Goal: Check status: Check status

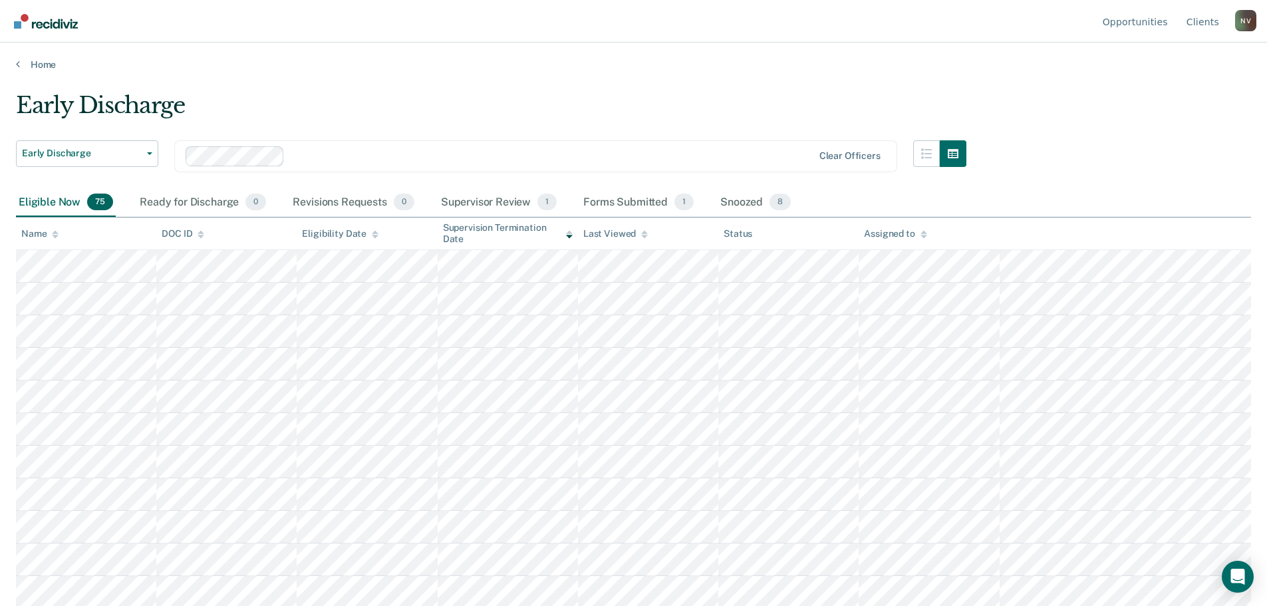
click at [60, 202] on div "Eligible Now 75" at bounding box center [66, 202] width 100 height 29
click at [198, 206] on div "Ready for Discharge 0" at bounding box center [203, 202] width 132 height 29
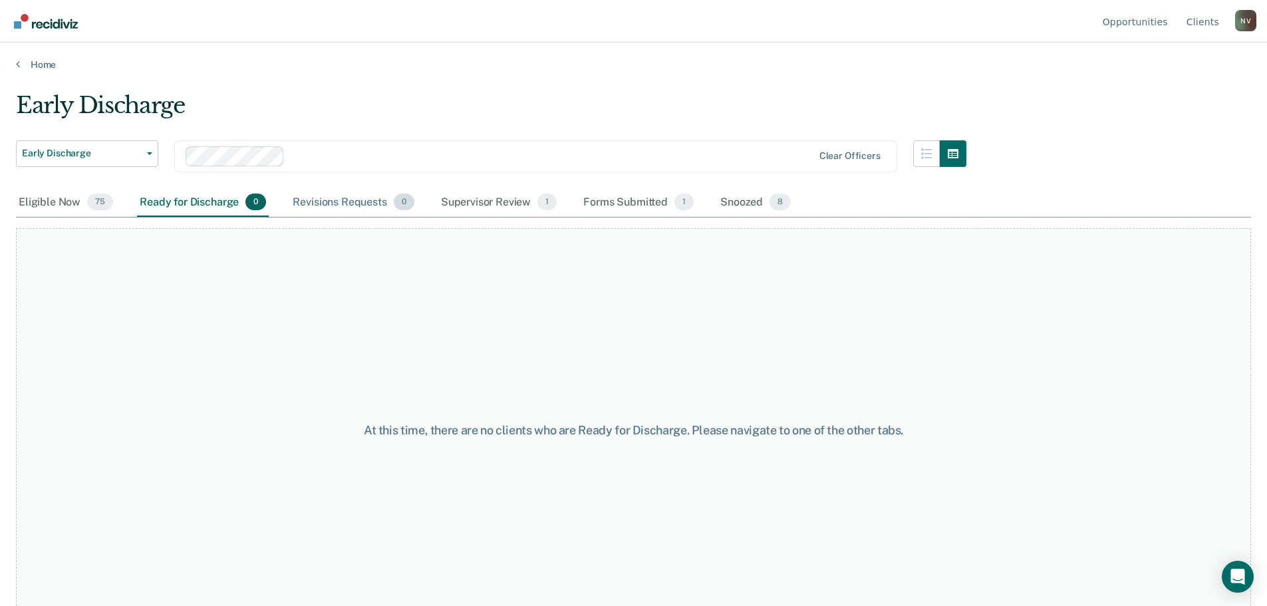
click at [355, 204] on div "Revisions Requests 0" at bounding box center [353, 202] width 126 height 29
click at [507, 205] on div "Supervisor Review 1" at bounding box center [499, 202] width 122 height 29
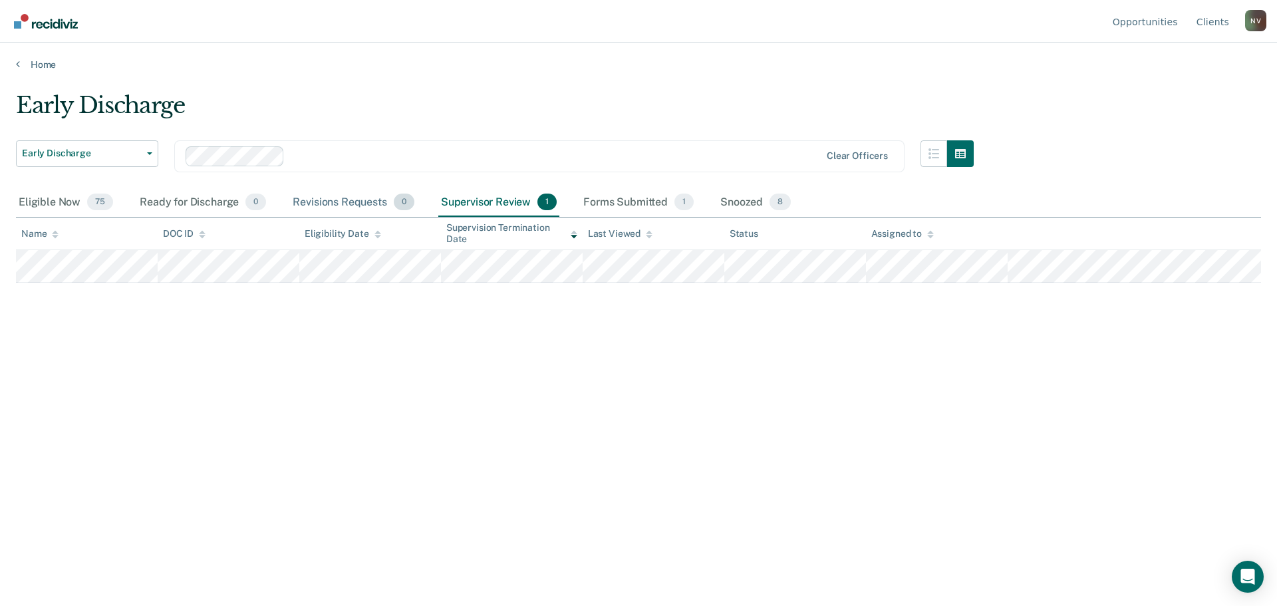
click at [383, 200] on div "Revisions Requests 0" at bounding box center [353, 202] width 126 height 29
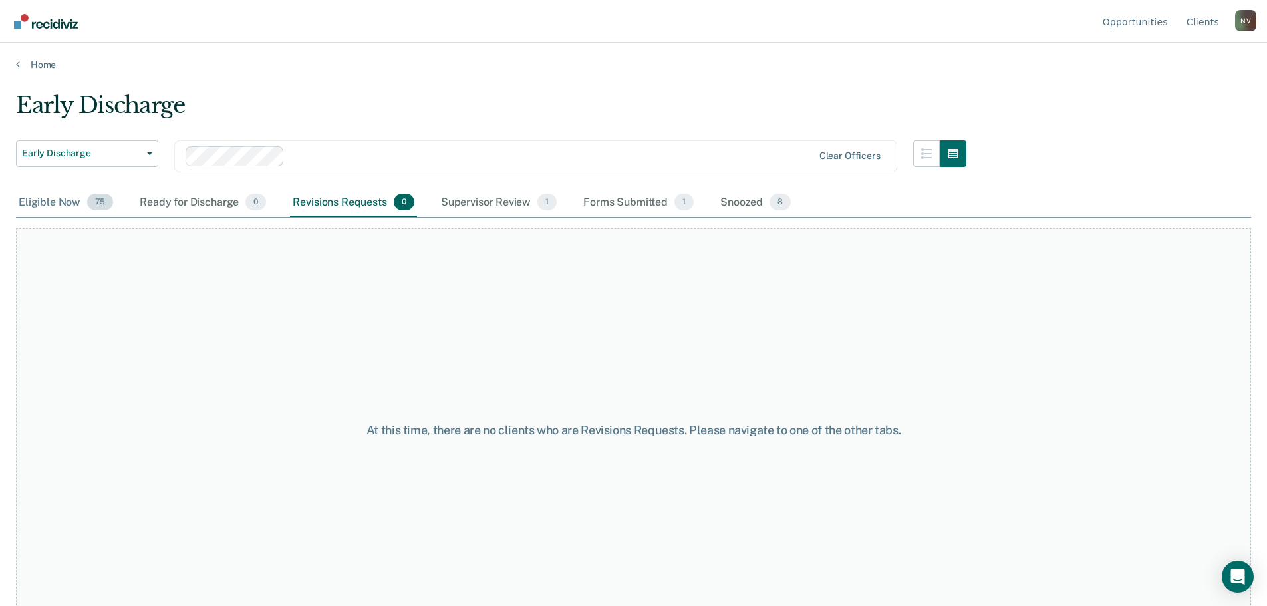
click at [57, 201] on div "Eligible Now 75" at bounding box center [66, 202] width 100 height 29
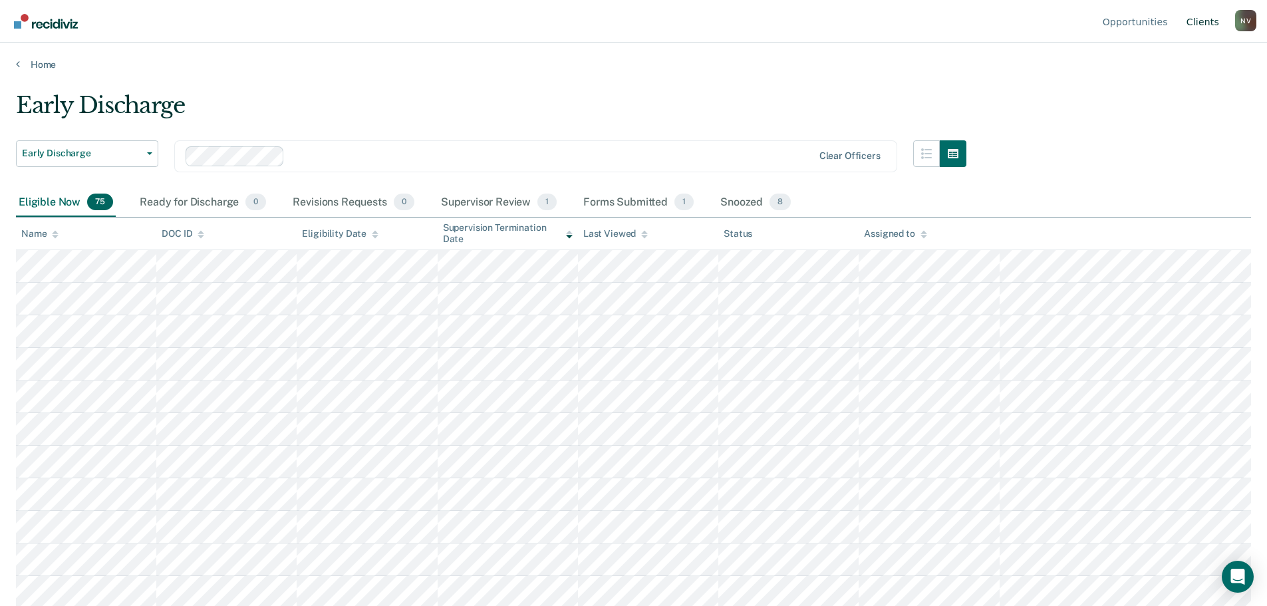
click at [1205, 13] on link "Client s" at bounding box center [1203, 21] width 38 height 43
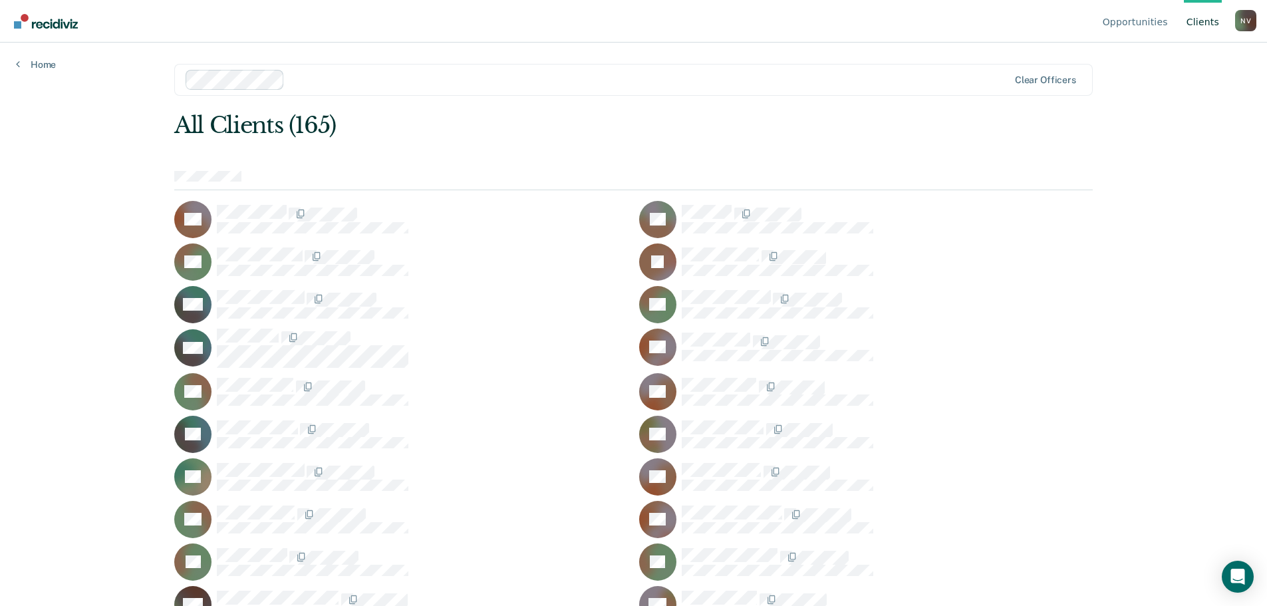
click at [1248, 23] on div "N V" at bounding box center [1246, 20] width 21 height 21
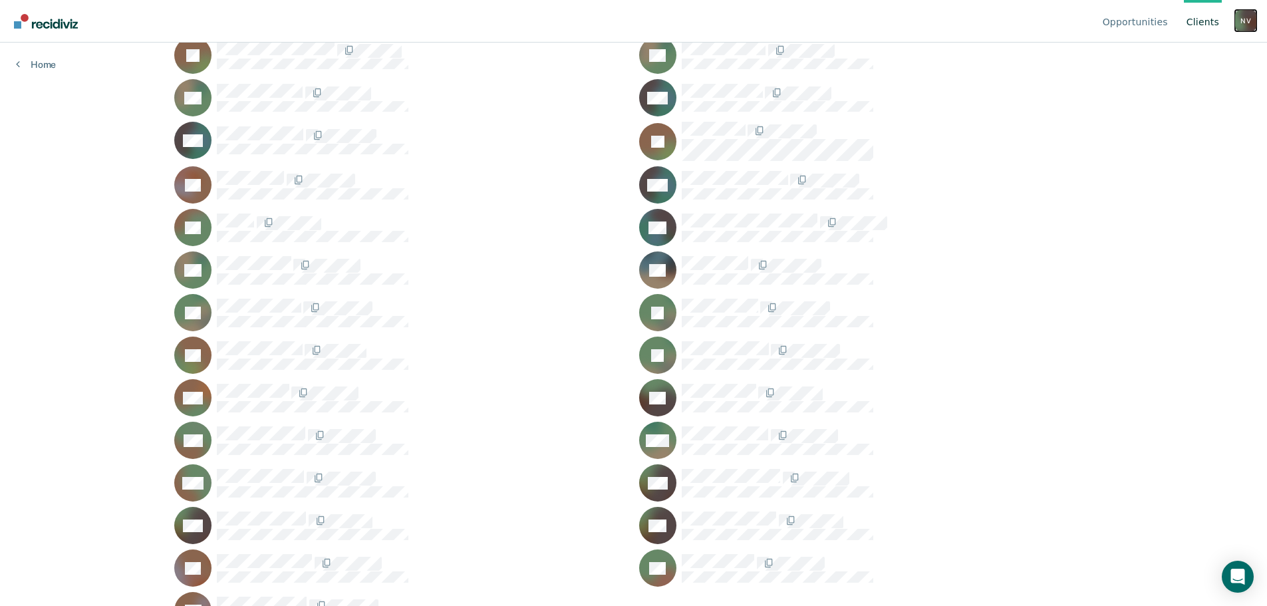
scroll to position [3122, 0]
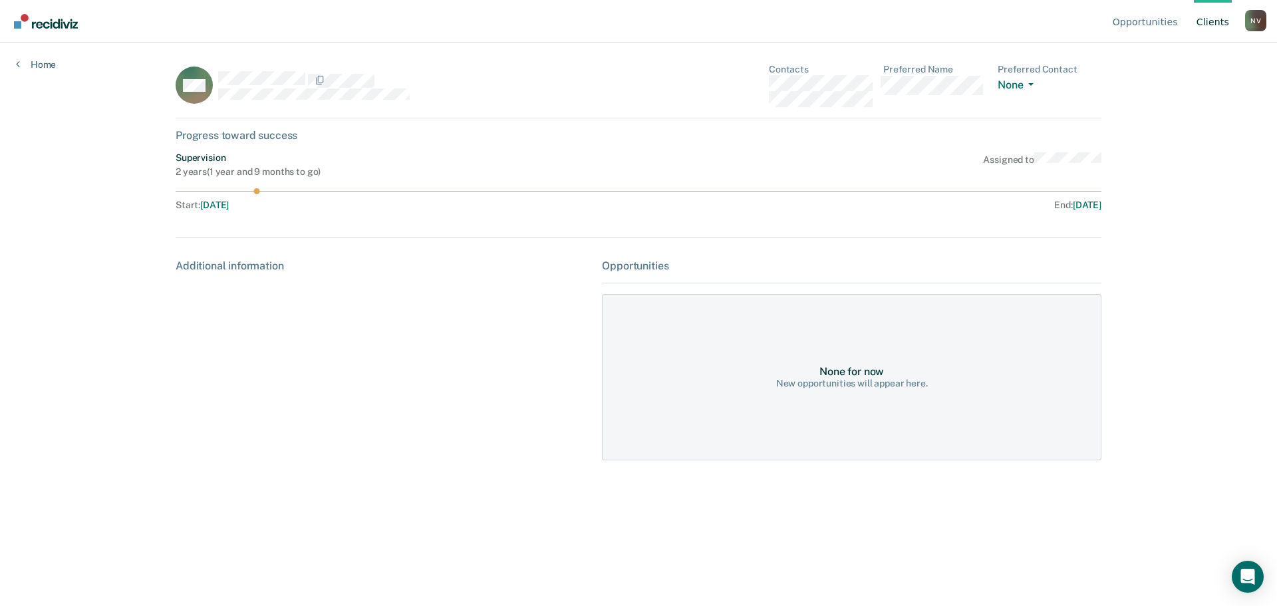
click at [217, 263] on div "Additional information" at bounding box center [384, 265] width 416 height 13
click at [49, 63] on link "Home" at bounding box center [36, 65] width 40 height 12
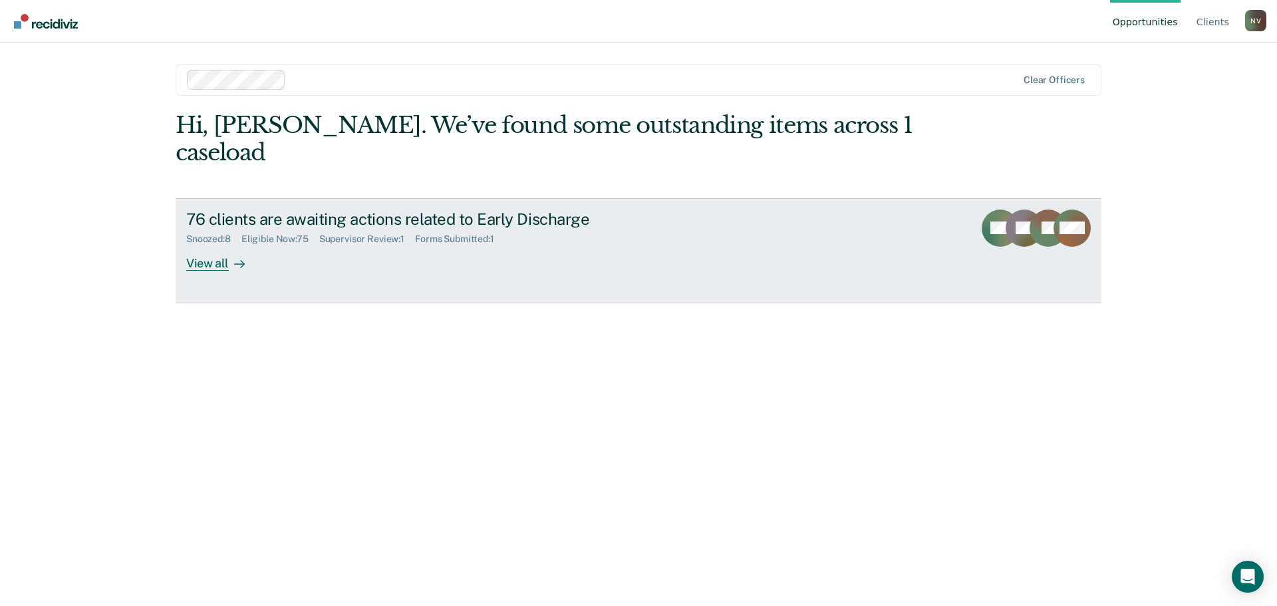
click at [202, 245] on div "View all" at bounding box center [223, 258] width 75 height 26
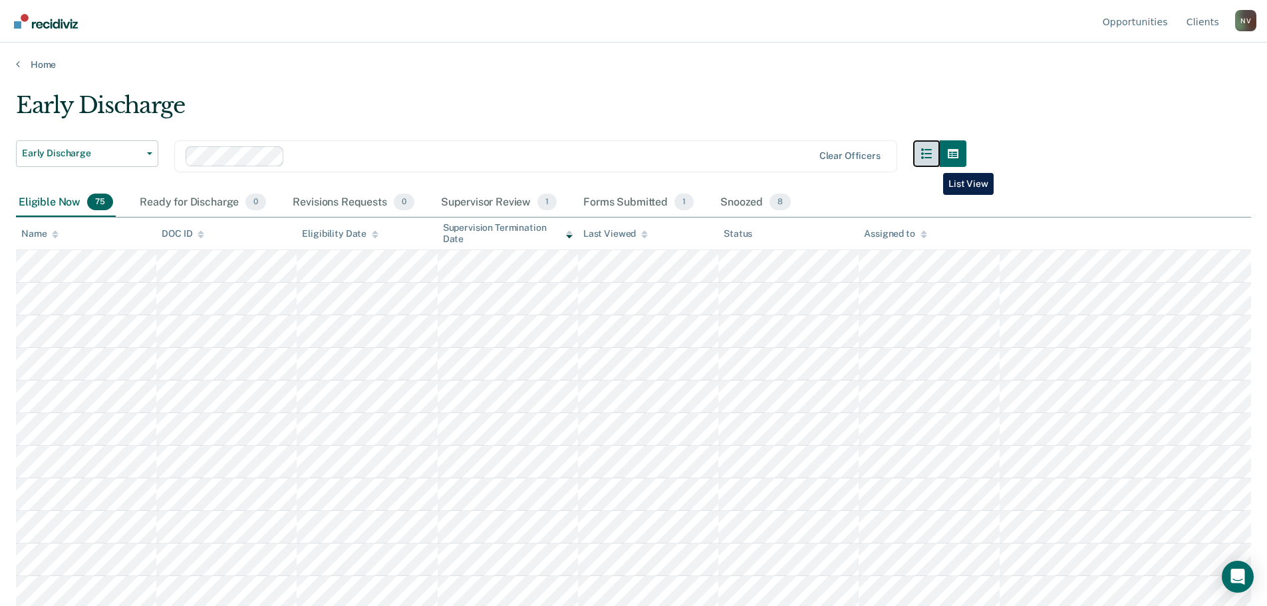
click at [933, 163] on button "button" at bounding box center [927, 153] width 27 height 27
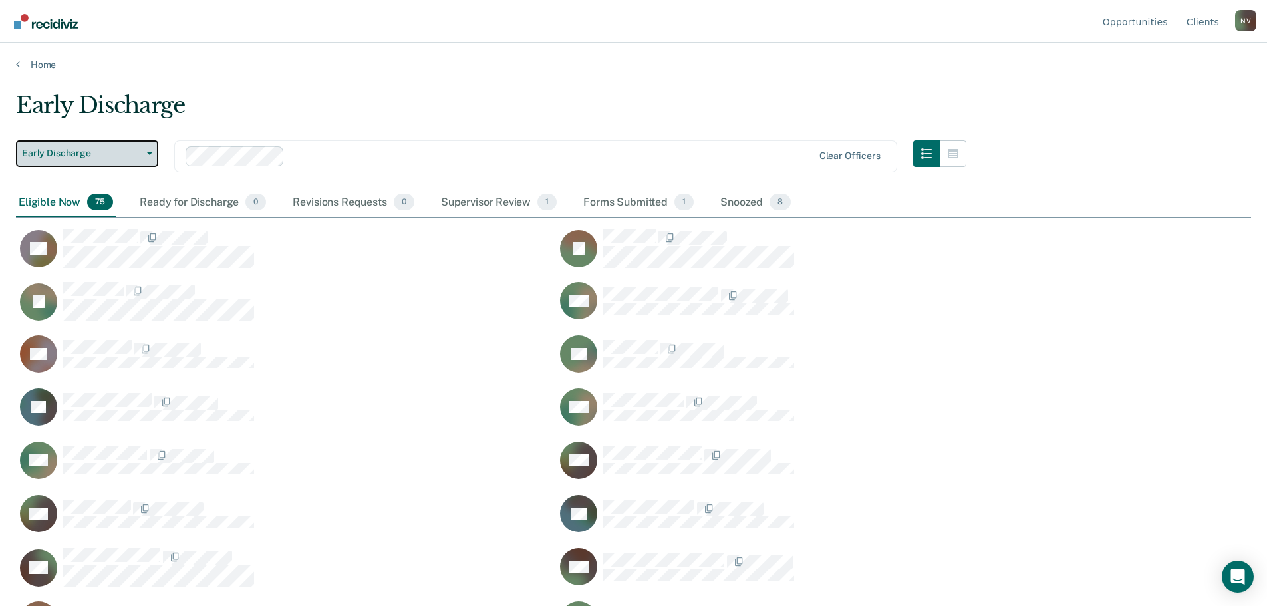
click at [130, 162] on button "Early Discharge" at bounding box center [87, 153] width 142 height 27
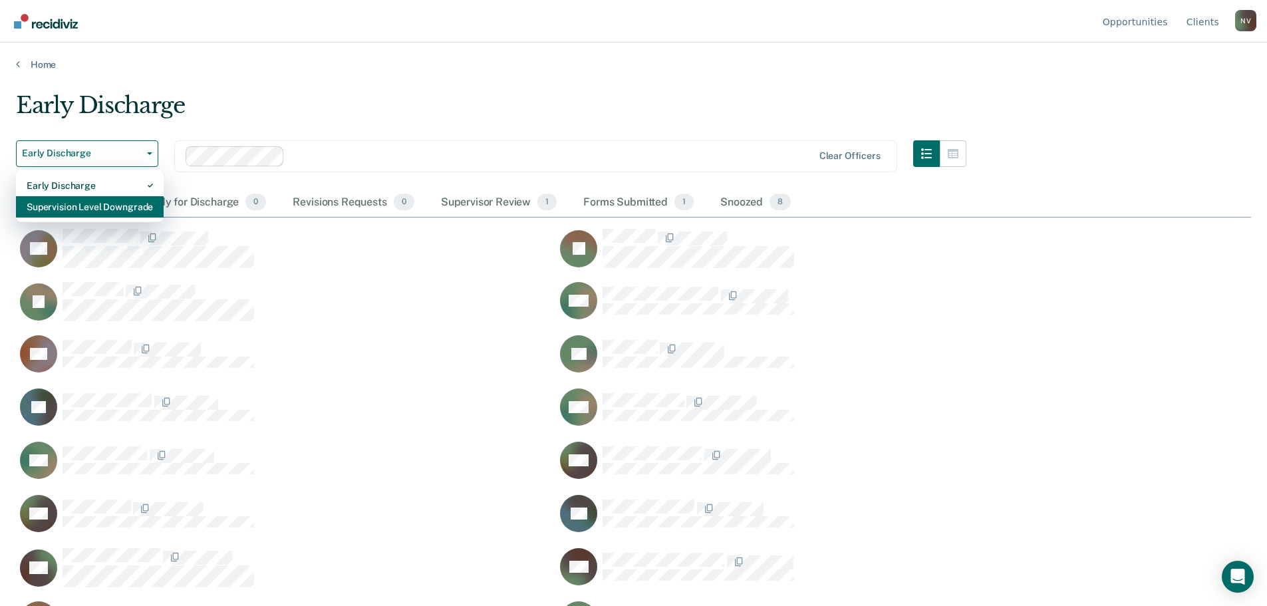
click at [126, 202] on div "Supervision Level Downgrade" at bounding box center [90, 206] width 126 height 21
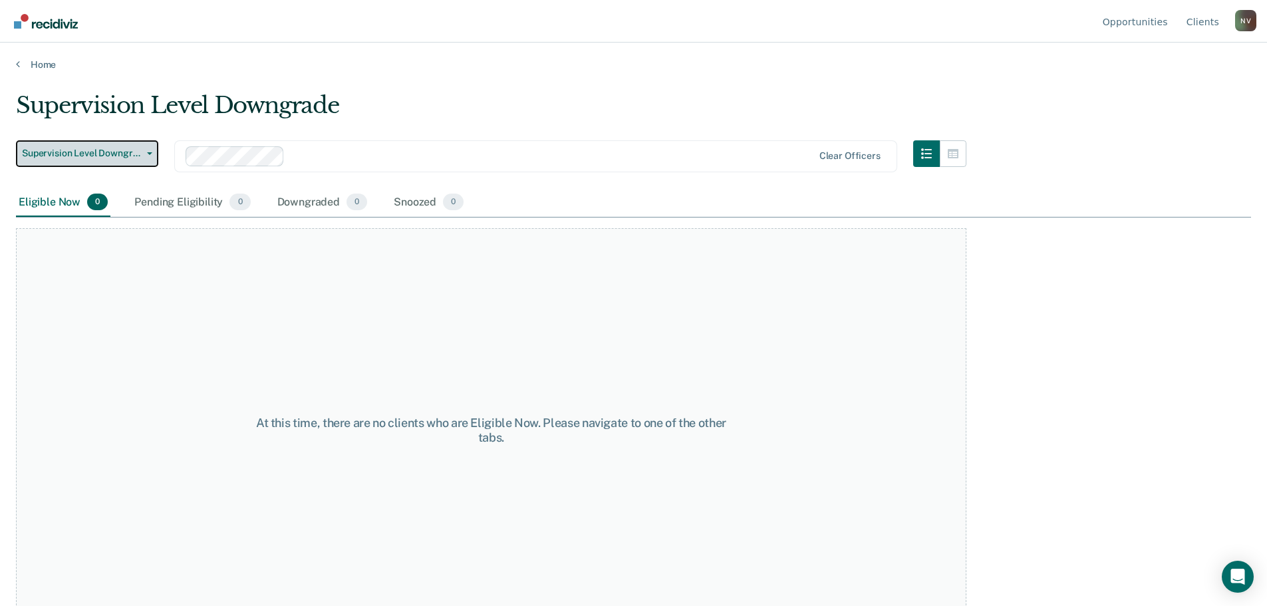
click at [124, 165] on button "Supervision Level Downgrade" at bounding box center [87, 153] width 142 height 27
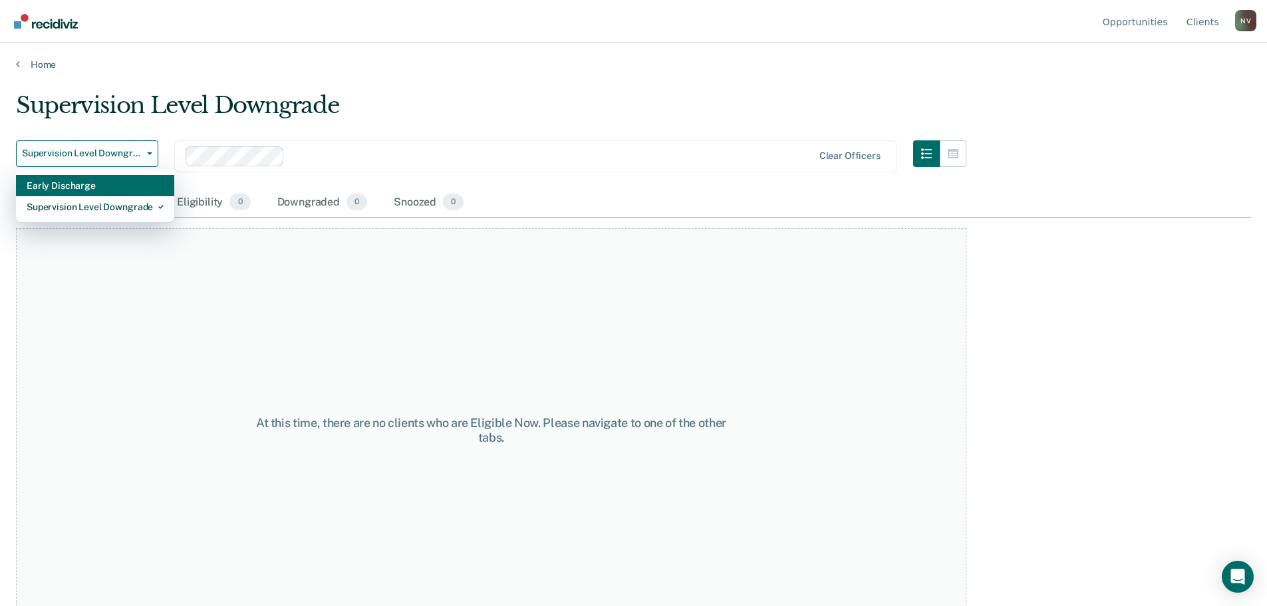
click at [109, 188] on div "Early Discharge" at bounding box center [95, 185] width 137 height 21
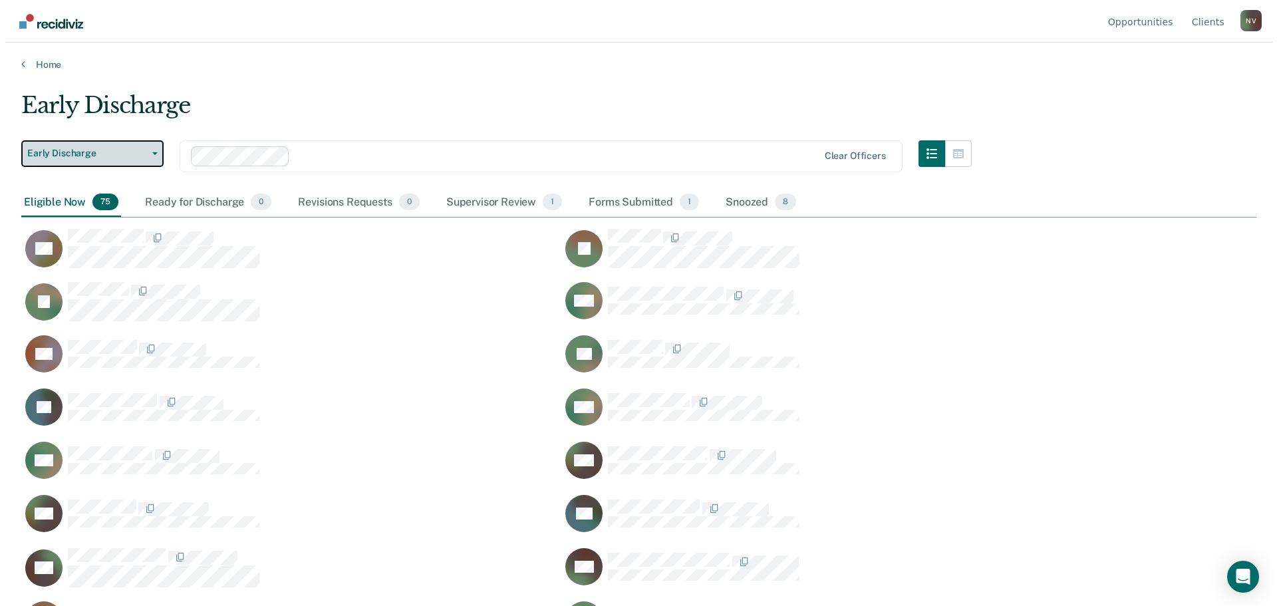
scroll to position [405, 1226]
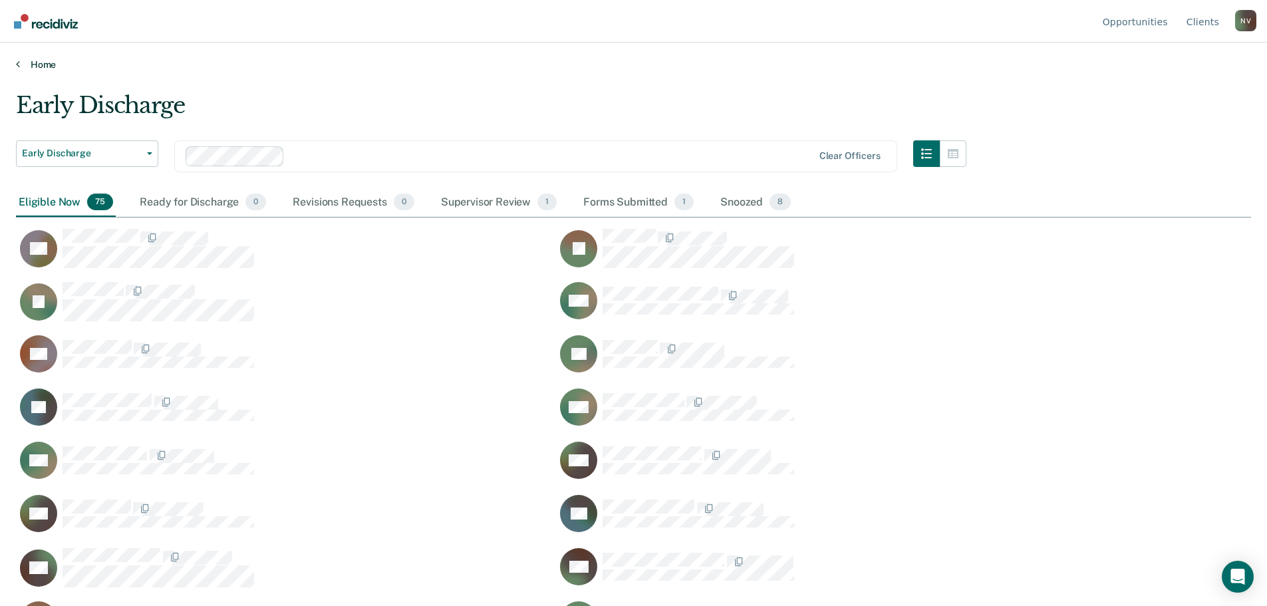
click at [43, 64] on link "Home" at bounding box center [634, 65] width 1236 height 12
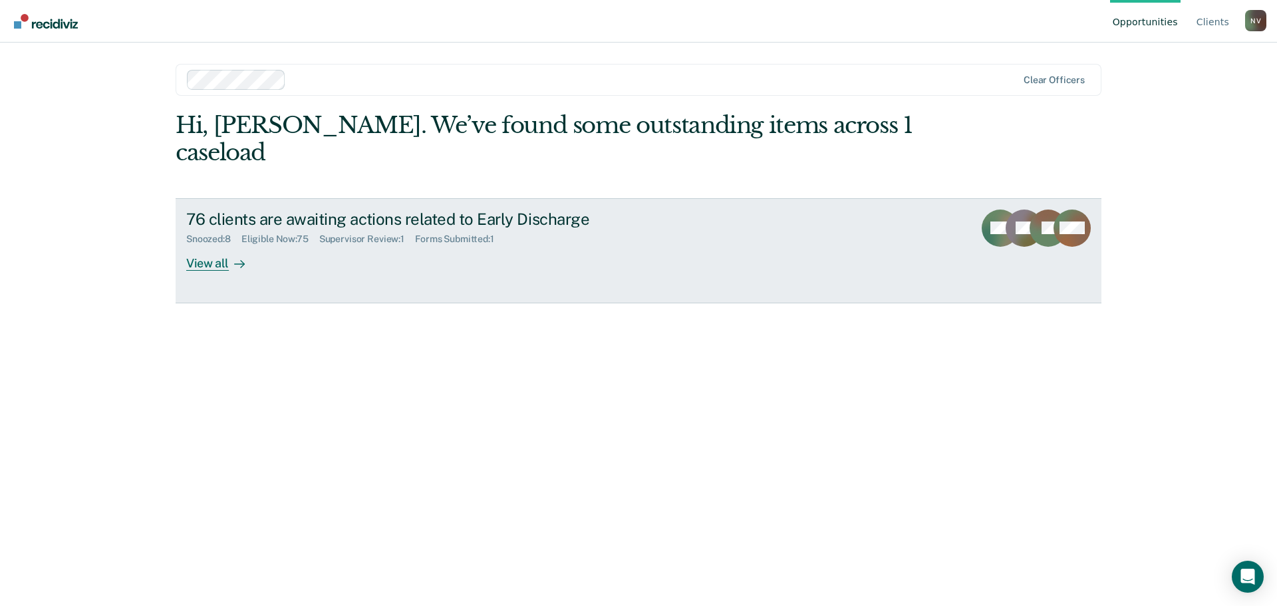
click at [212, 245] on div "View all" at bounding box center [223, 258] width 75 height 26
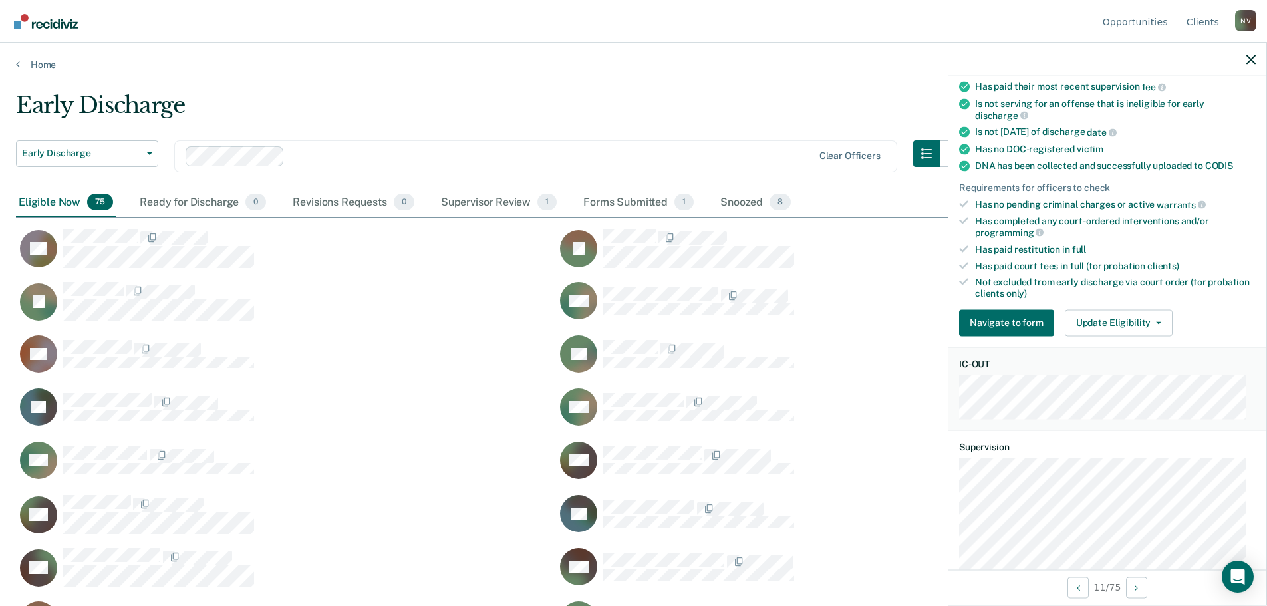
scroll to position [266, 0]
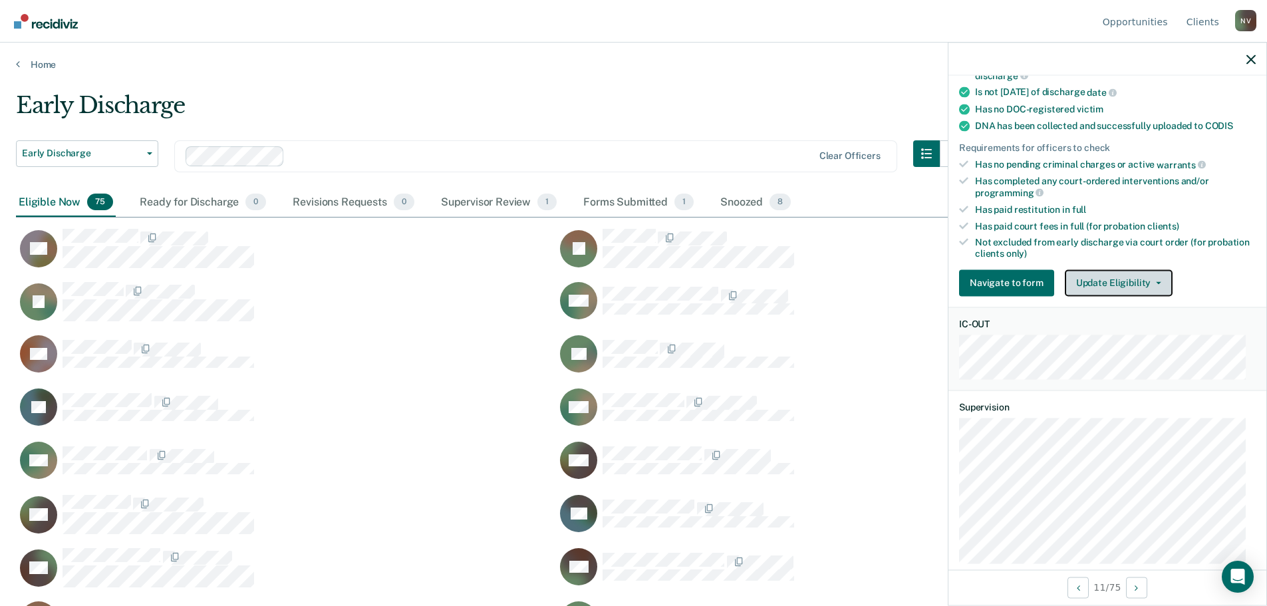
click at [1096, 275] on button "Update Eligibility" at bounding box center [1119, 282] width 108 height 27
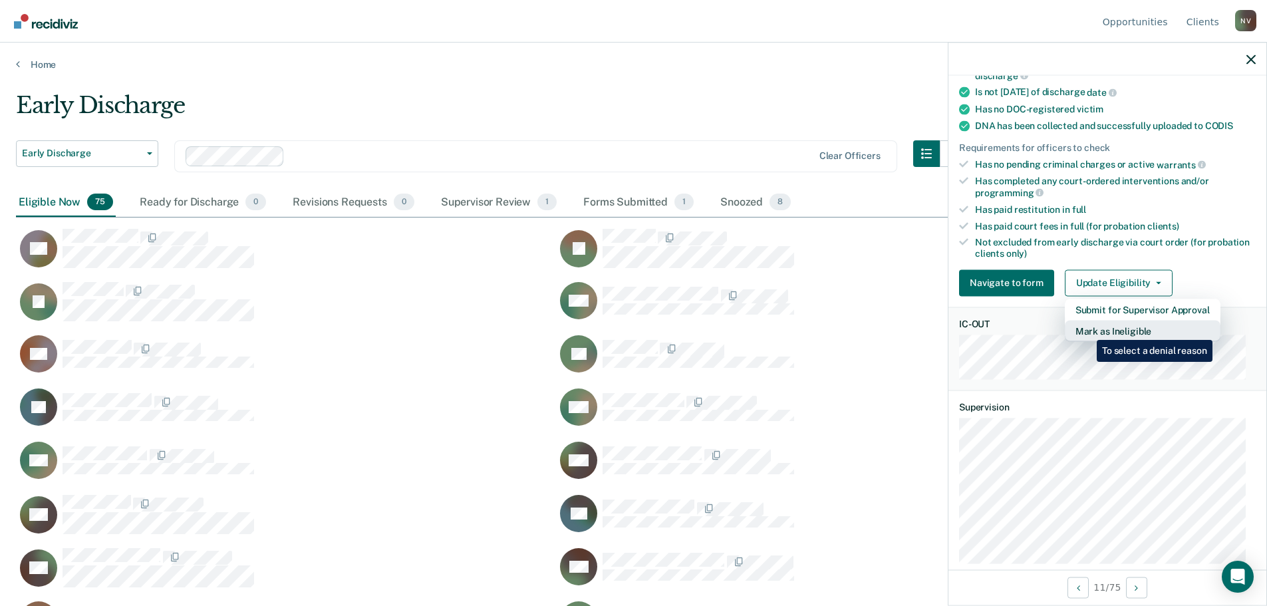
click at [1087, 330] on button "Mark as Ineligible" at bounding box center [1143, 330] width 156 height 21
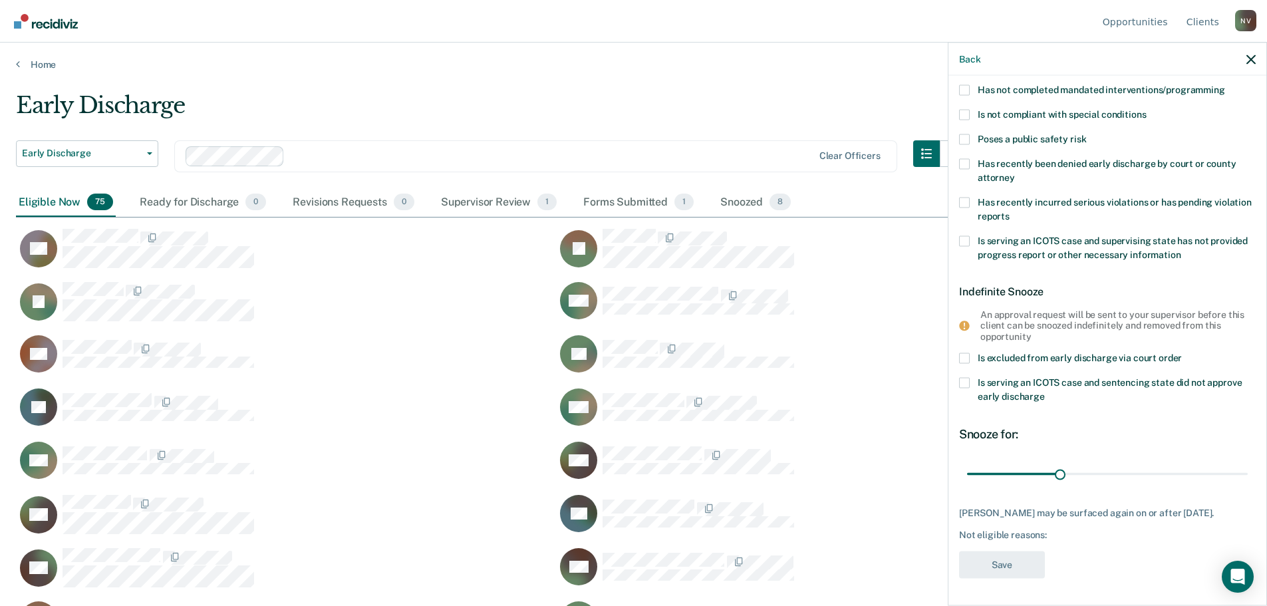
scroll to position [127, 0]
click at [965, 382] on span at bounding box center [964, 384] width 11 height 11
click at [1045, 393] on input "Is serving an ICOTS case and sentencing state did not approve early discharge" at bounding box center [1045, 393] width 0 height 0
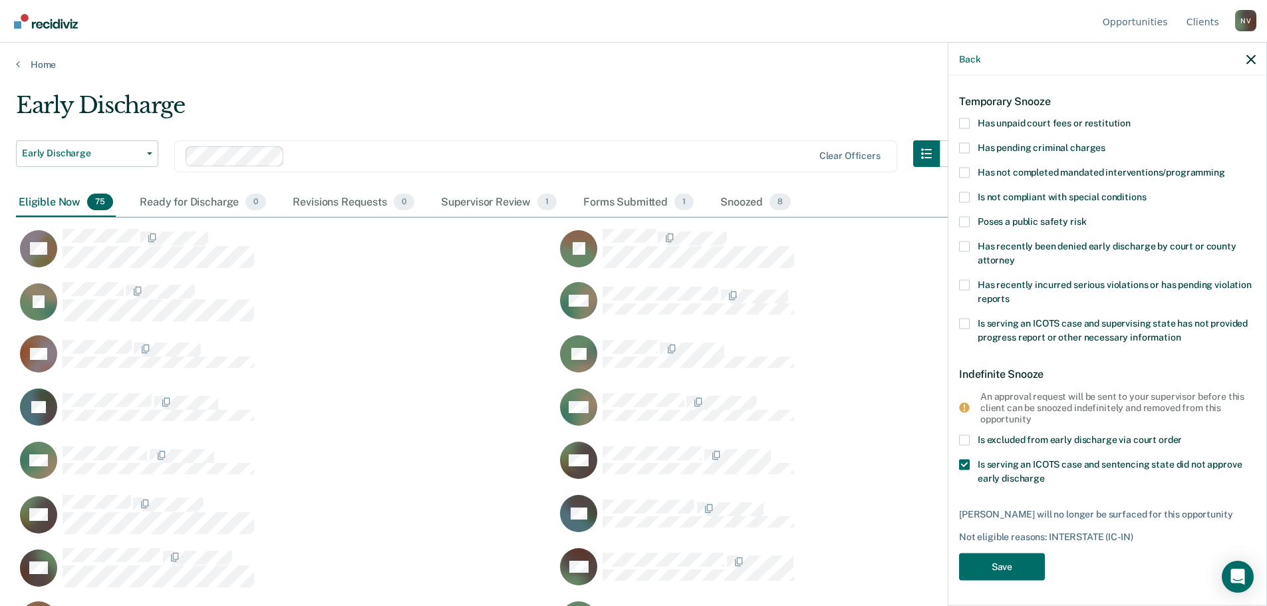
scroll to position [67, 0]
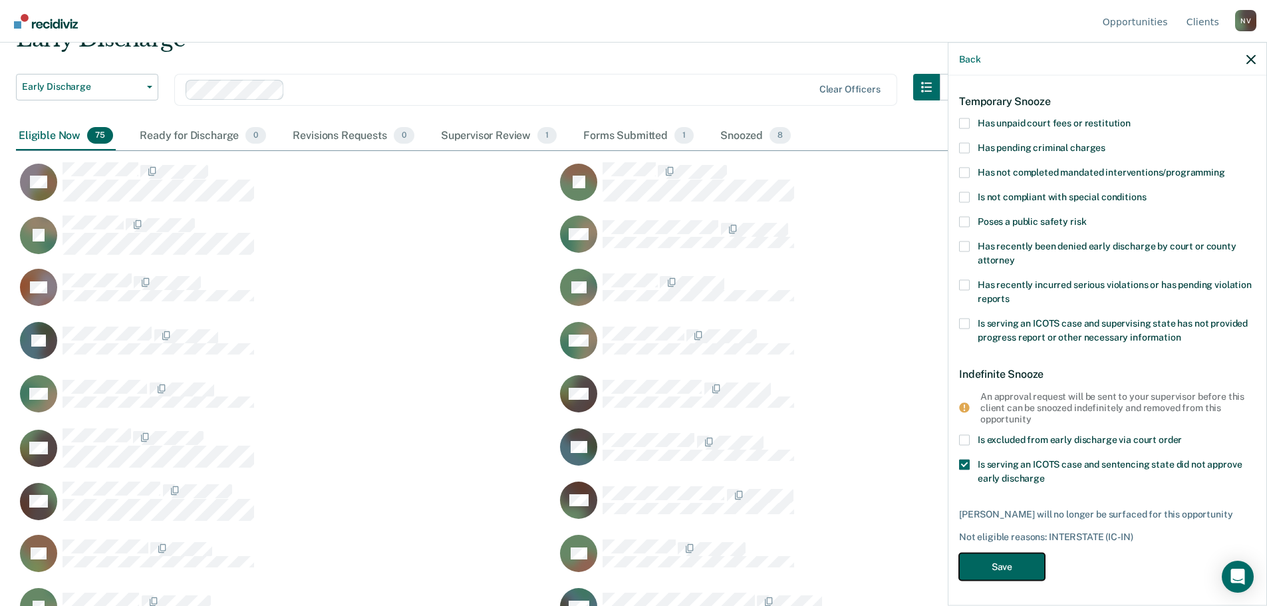
click at [1000, 566] on button "Save" at bounding box center [1002, 566] width 86 height 27
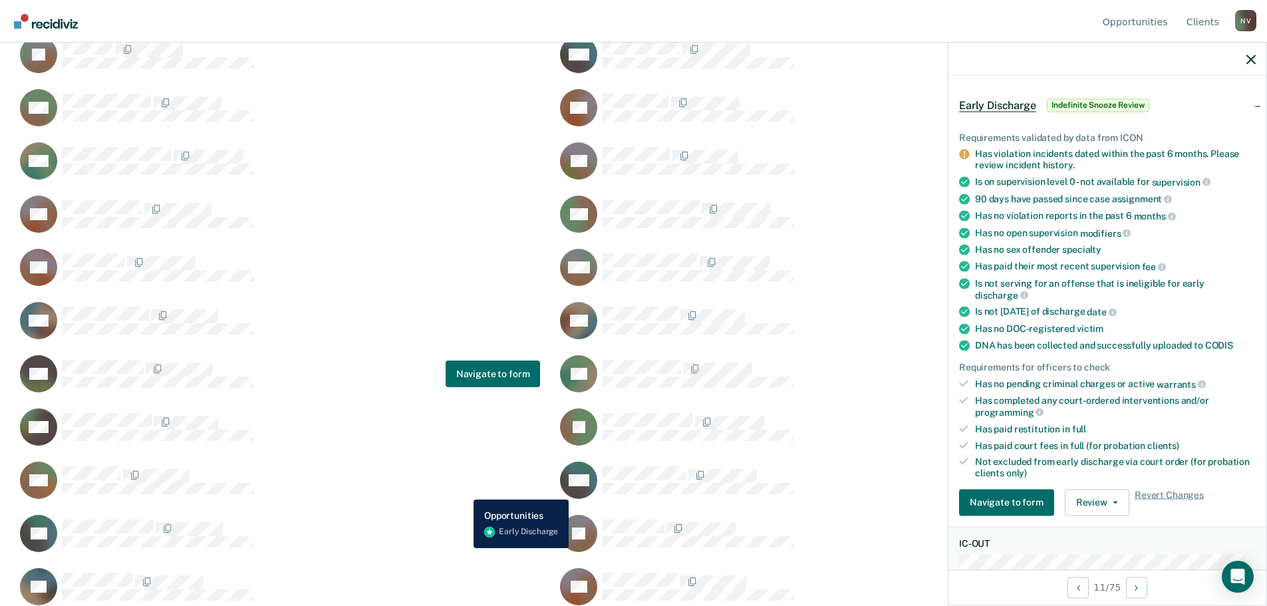
scroll to position [1591, 0]
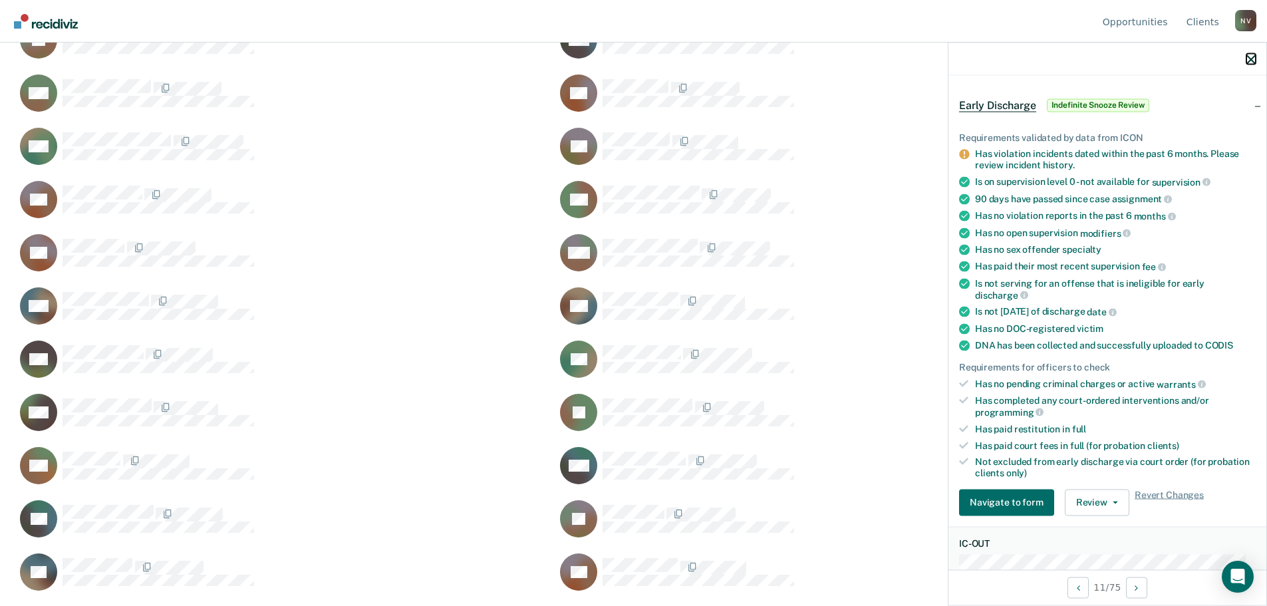
click at [1255, 64] on icon "button" at bounding box center [1251, 59] width 9 height 9
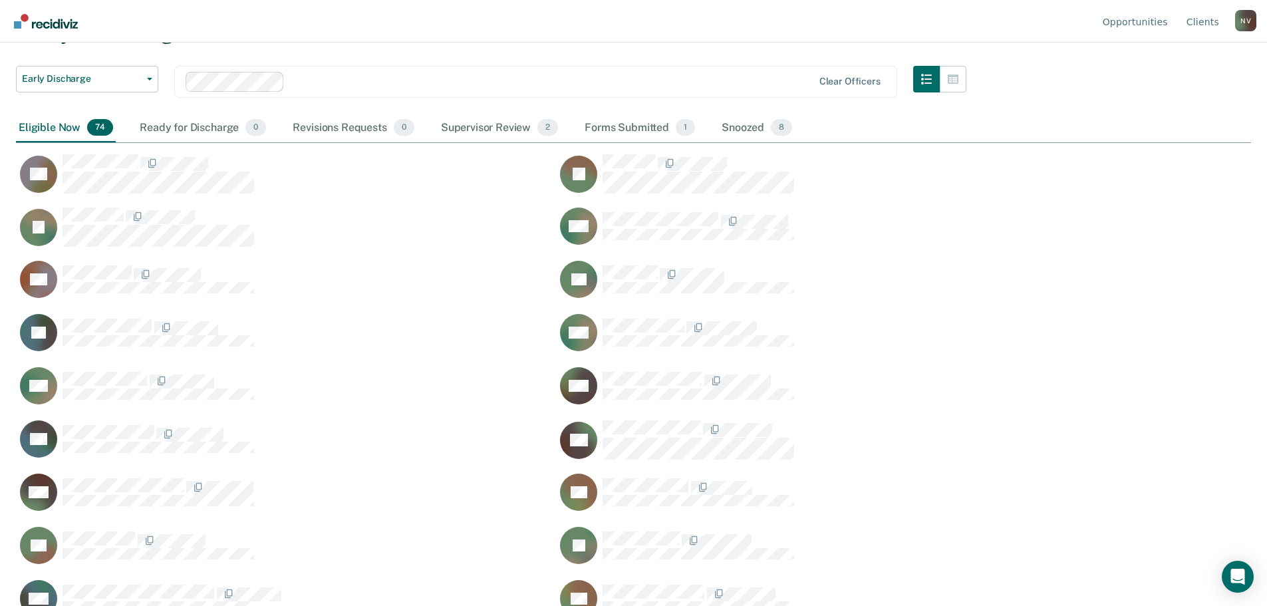
scroll to position [0, 0]
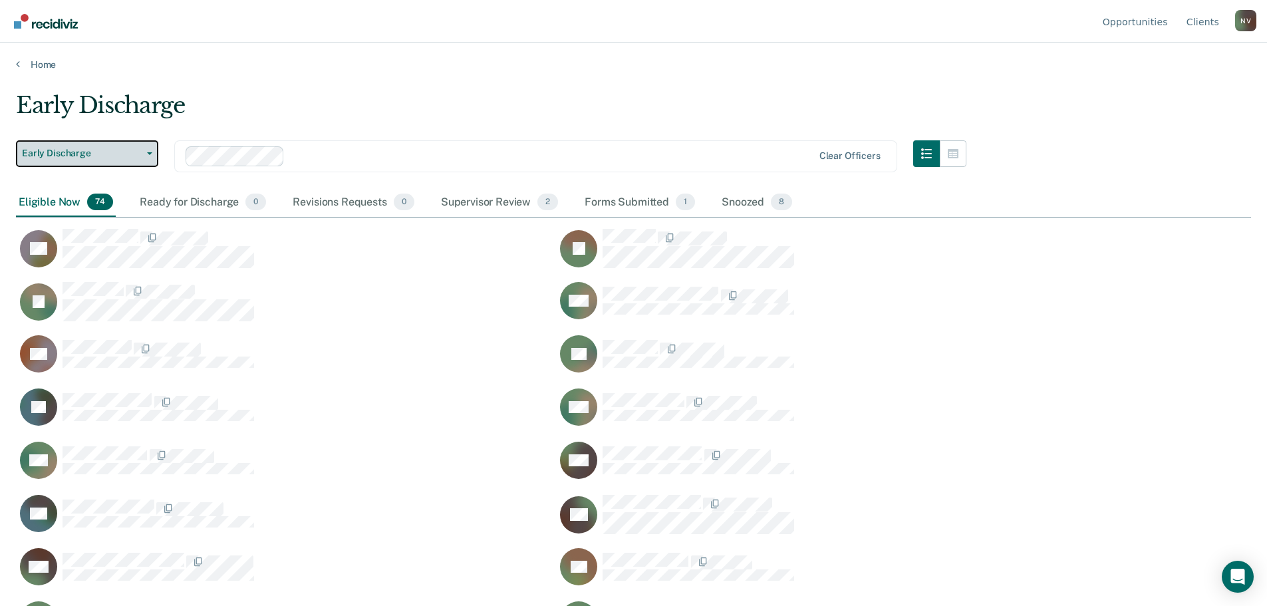
click at [79, 144] on button "Early Discharge" at bounding box center [87, 153] width 142 height 27
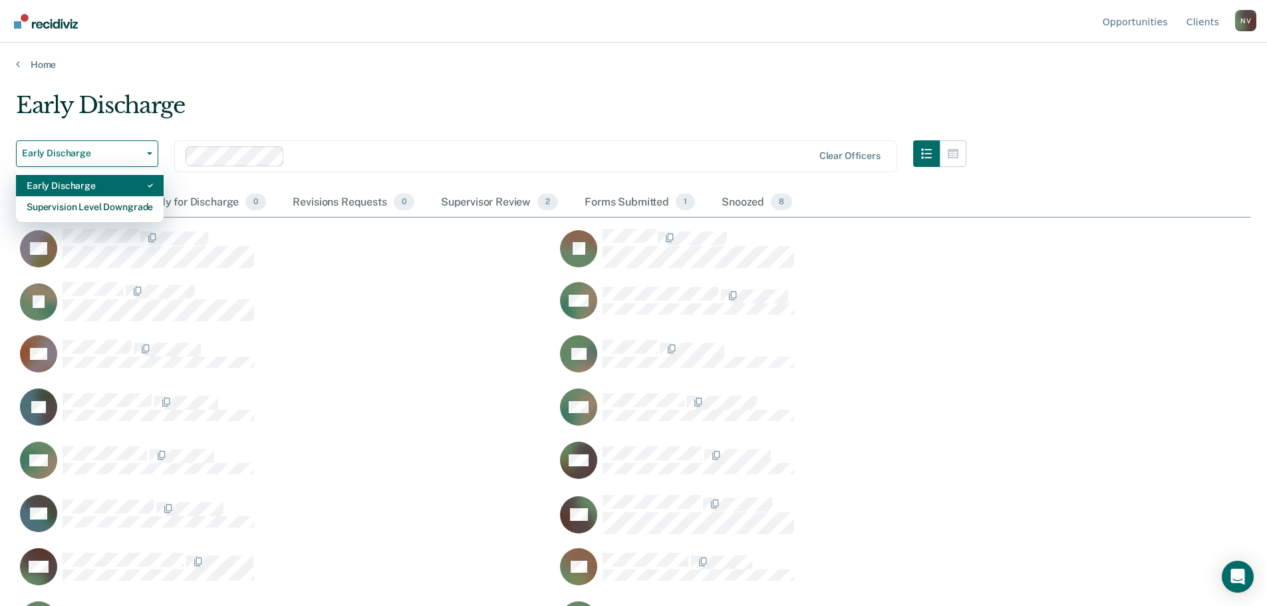
click at [84, 182] on div "Early Discharge" at bounding box center [90, 185] width 126 height 21
